Goal: Check status: Check status

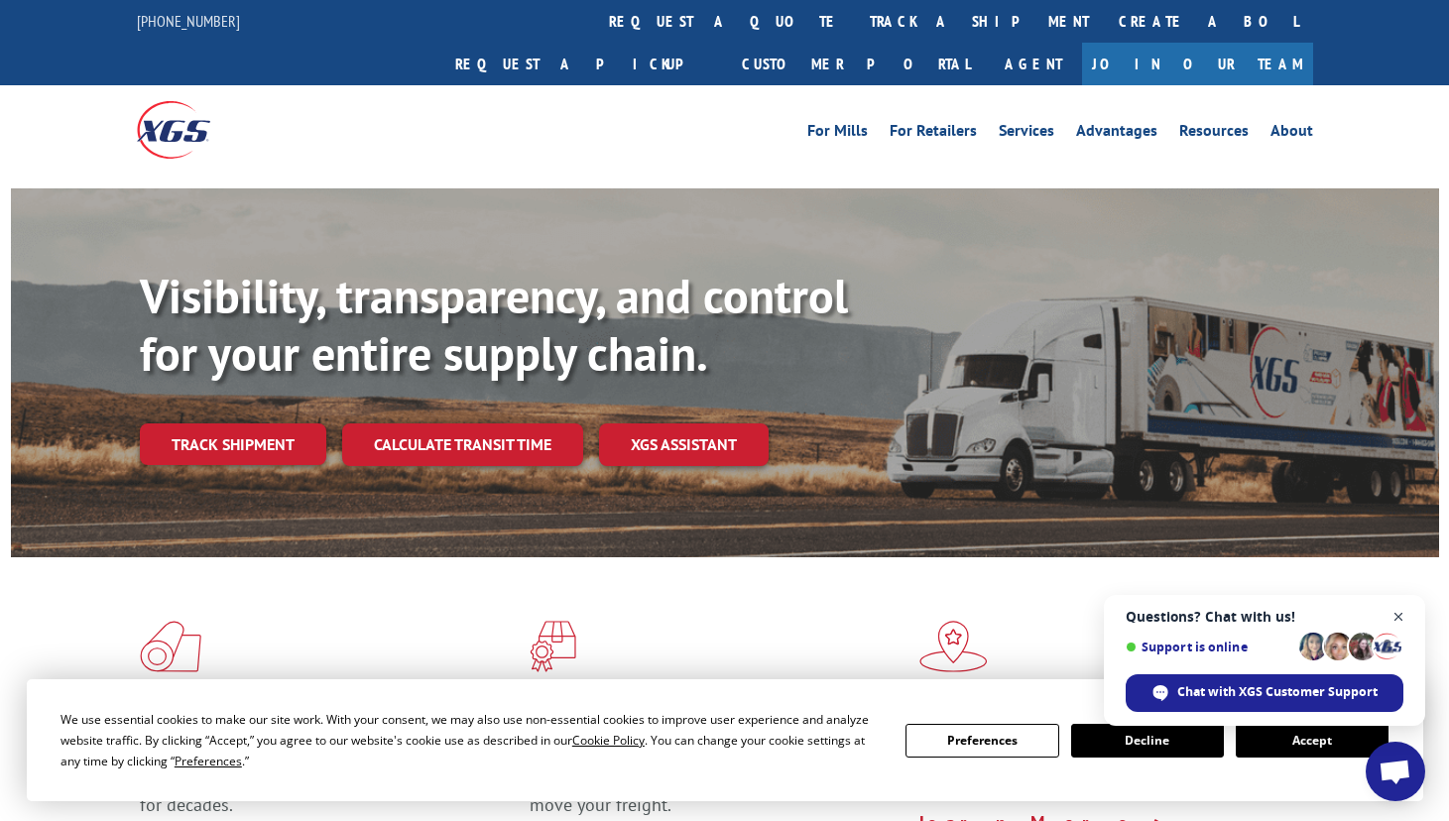
click at [1403, 615] on span "Close chat" at bounding box center [1398, 617] width 25 height 25
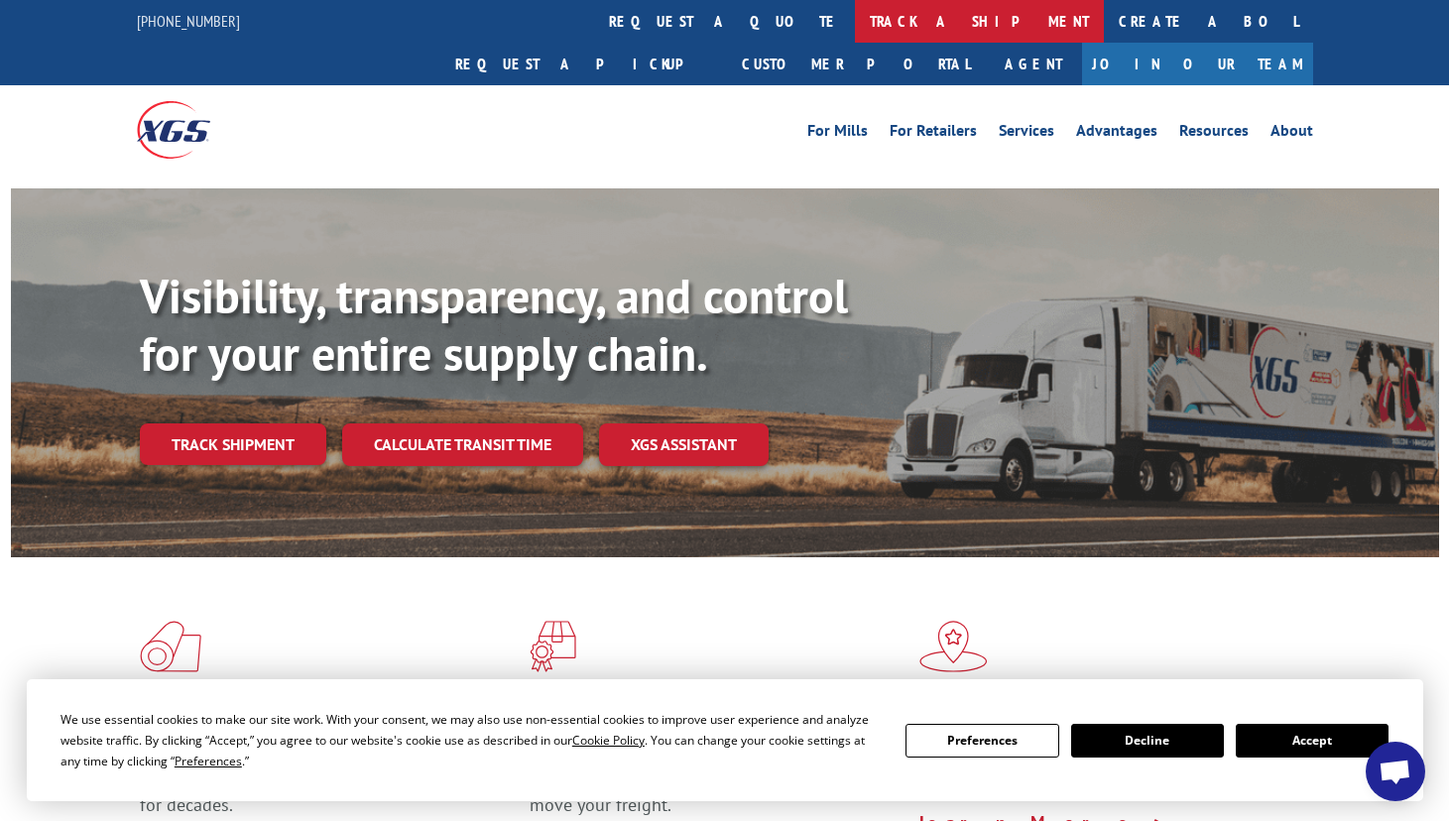
click at [855, 20] on link "track a shipment" at bounding box center [979, 21] width 249 height 43
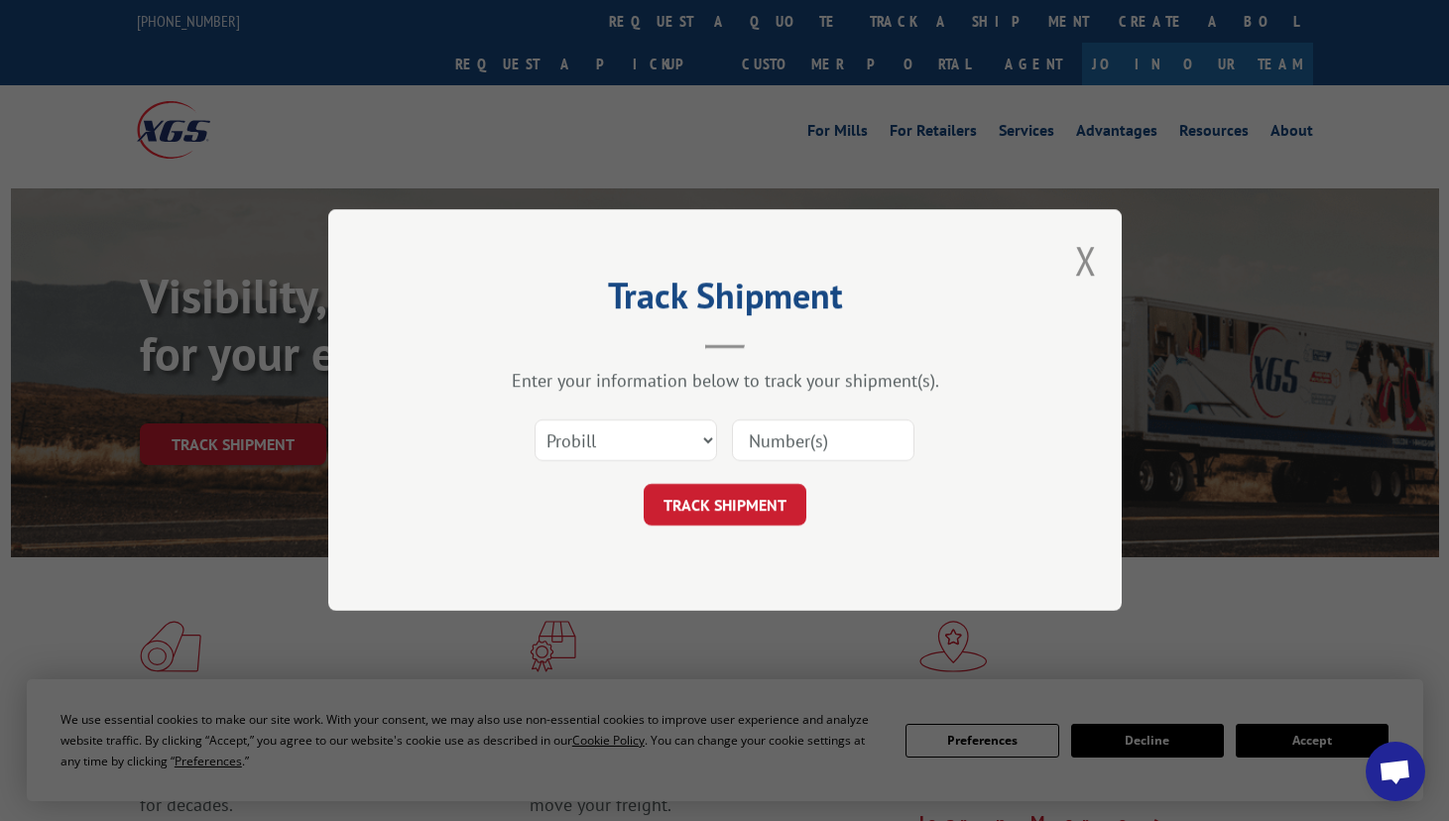
click at [793, 439] on input at bounding box center [823, 442] width 182 height 42
paste input "#17604997"
type input "#17604997"
click at [771, 506] on button "TRACK SHIPMENT" at bounding box center [725, 506] width 163 height 42
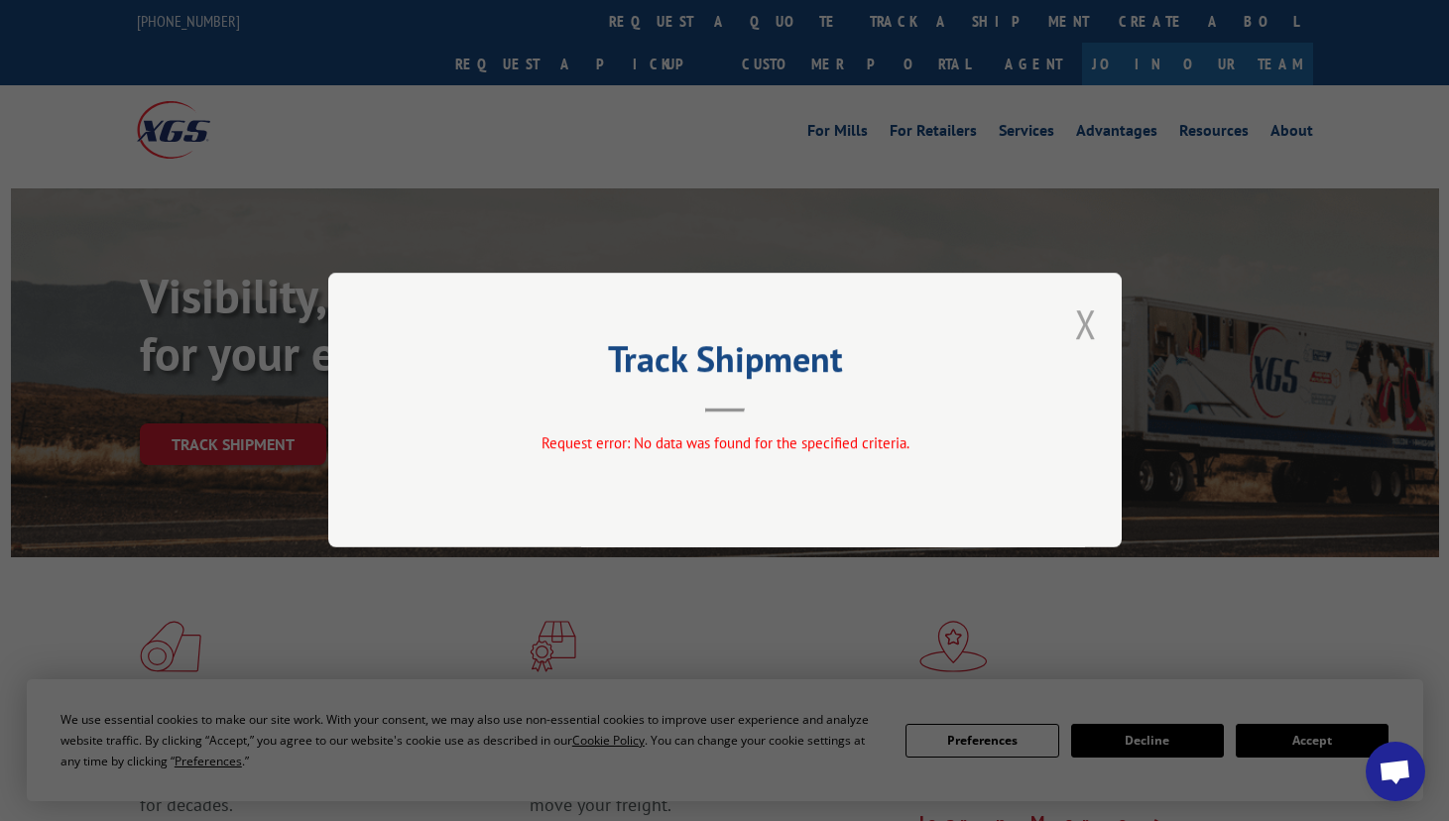
click at [1080, 339] on button "Close modal" at bounding box center [1086, 324] width 22 height 53
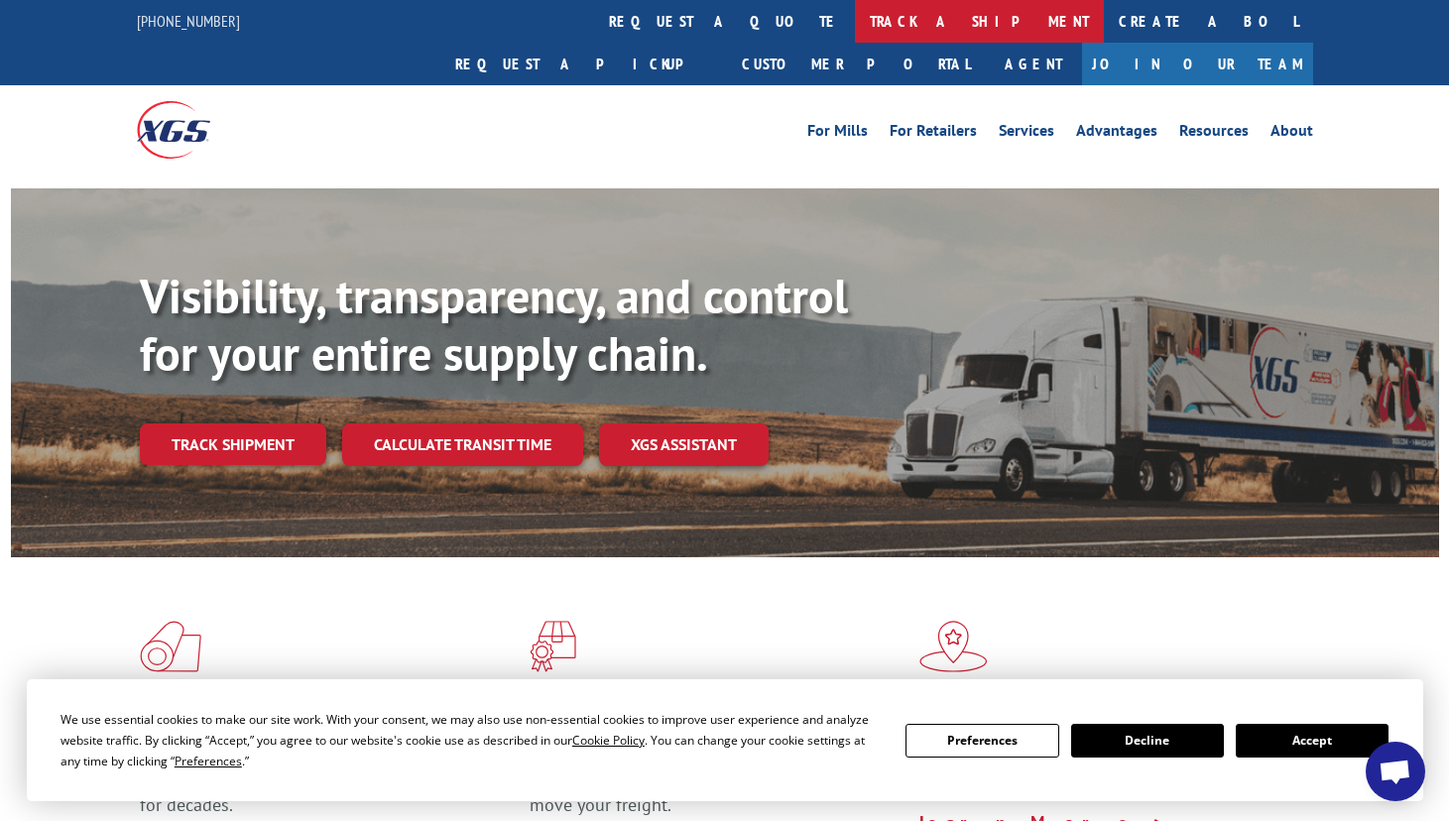
click at [855, 25] on link "track a shipment" at bounding box center [979, 21] width 249 height 43
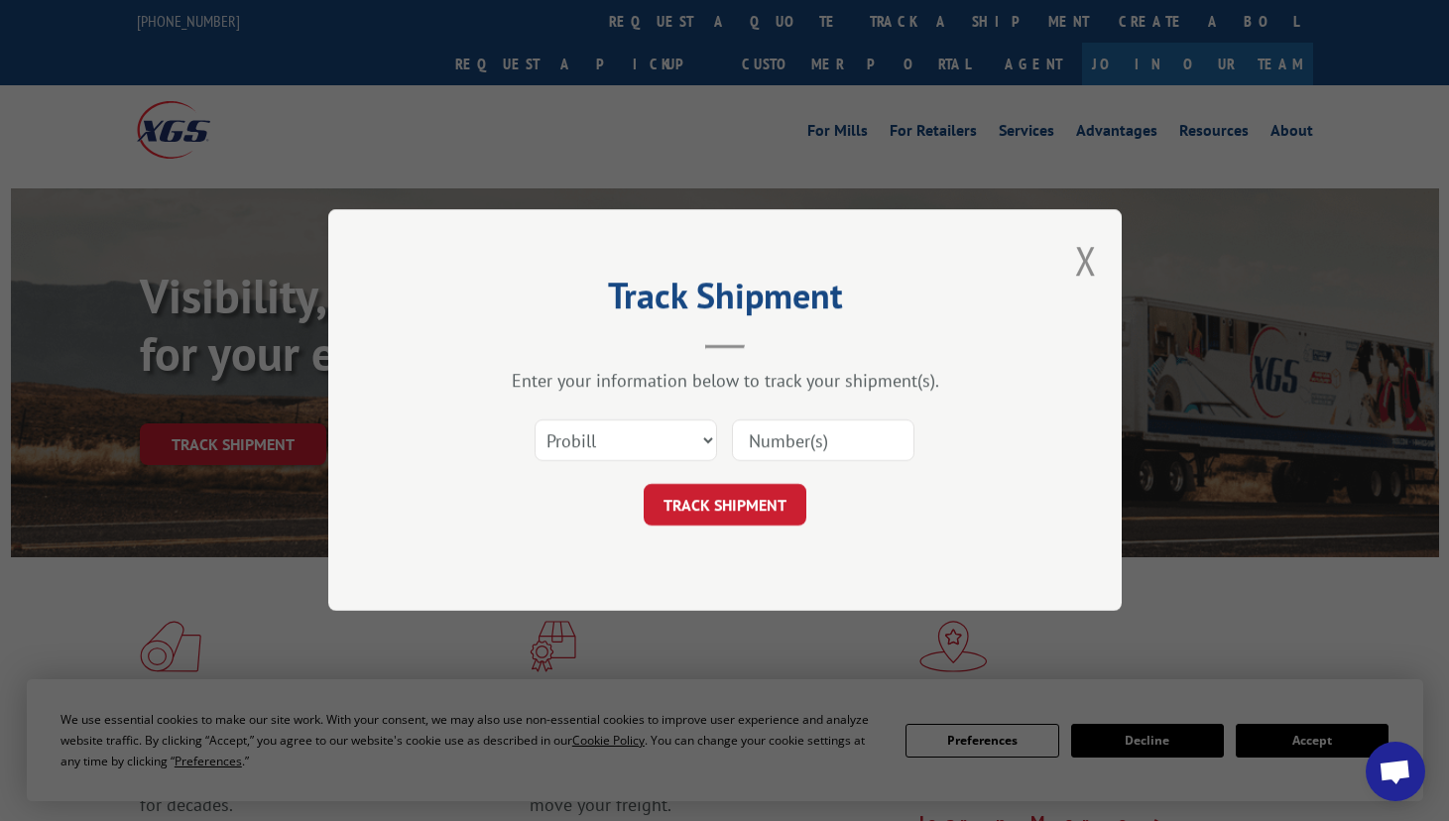
click at [786, 433] on input at bounding box center [823, 442] width 182 height 42
paste input "#17604997"
click at [758, 440] on input "#17604997" at bounding box center [823, 442] width 182 height 42
type input "17604997"
click at [740, 515] on button "TRACK SHIPMENT" at bounding box center [725, 506] width 163 height 42
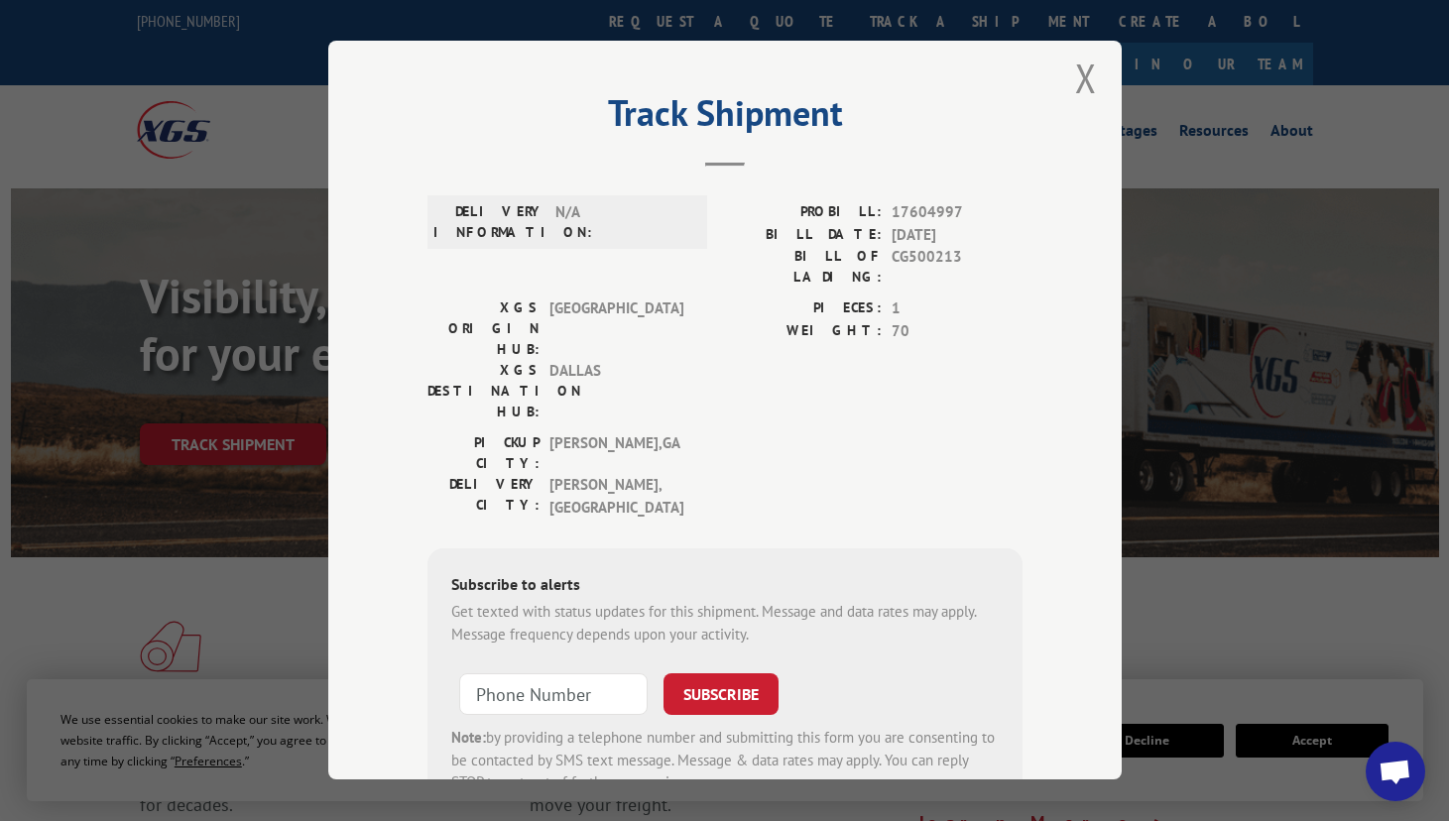
scroll to position [11, 0]
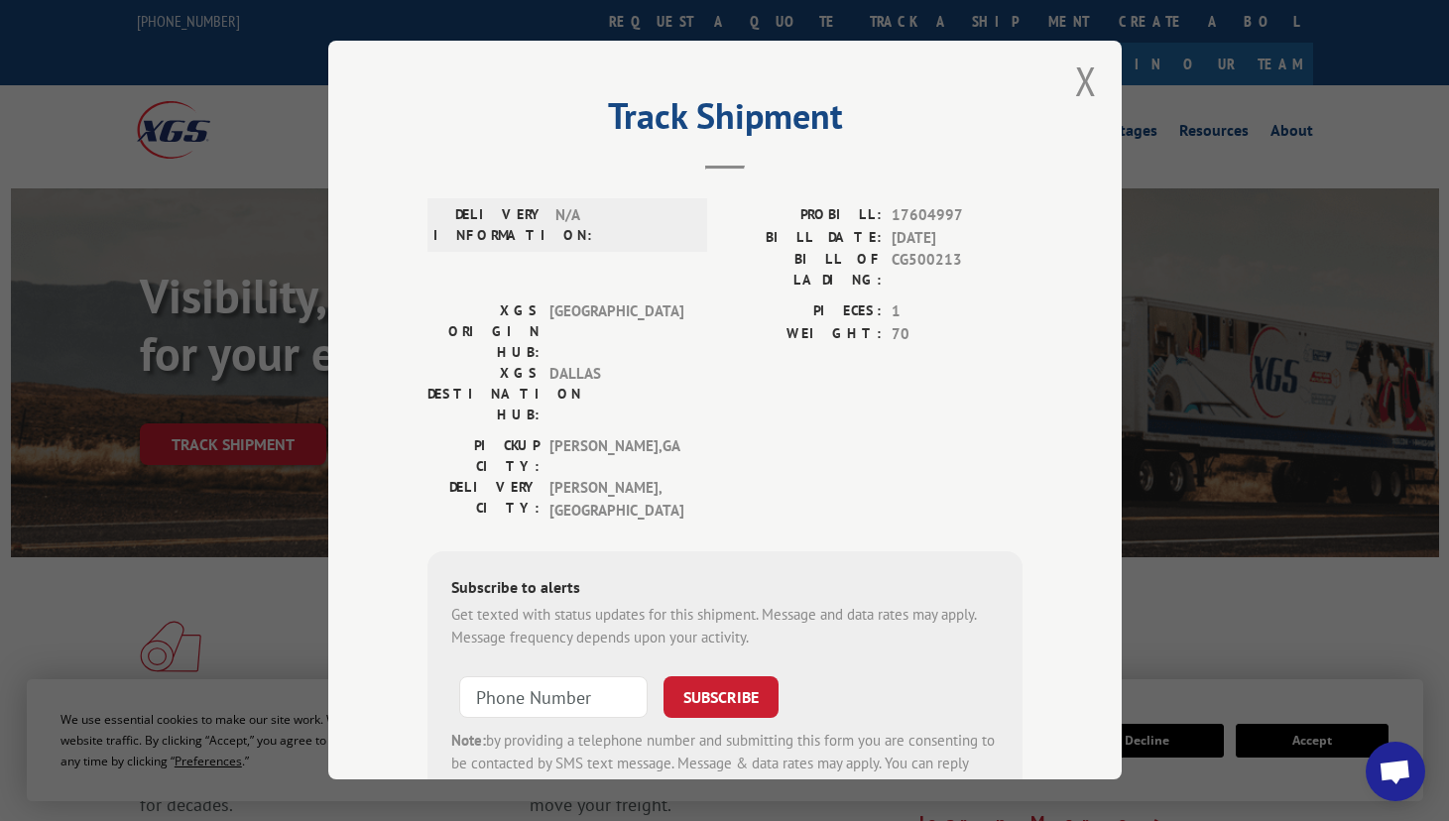
click at [226, 514] on div "Track Shipment DELIVERY INFORMATION: N/A PROBILL: 17604997 BILL DATE: 09/08/202…" at bounding box center [724, 410] width 1449 height 821
click at [1077, 77] on button "Close modal" at bounding box center [1086, 81] width 22 height 53
